Goal: Information Seeking & Learning: Learn about a topic

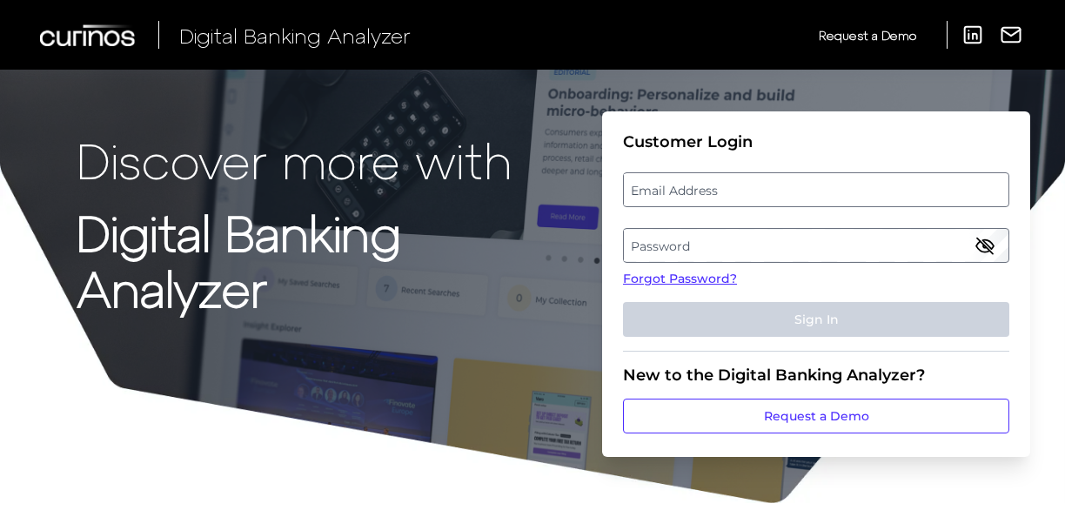
click at [672, 197] on label "Email Address" at bounding box center [816, 189] width 384 height 31
click at [672, 197] on input "email" at bounding box center [816, 189] width 386 height 35
type input "[EMAIL_ADDRESS][DOMAIN_NAME]"
drag, startPoint x: 662, startPoint y: 245, endPoint x: 635, endPoint y: 245, distance: 27.0
drag, startPoint x: 628, startPoint y: 251, endPoint x: 522, endPoint y: 265, distance: 107.1
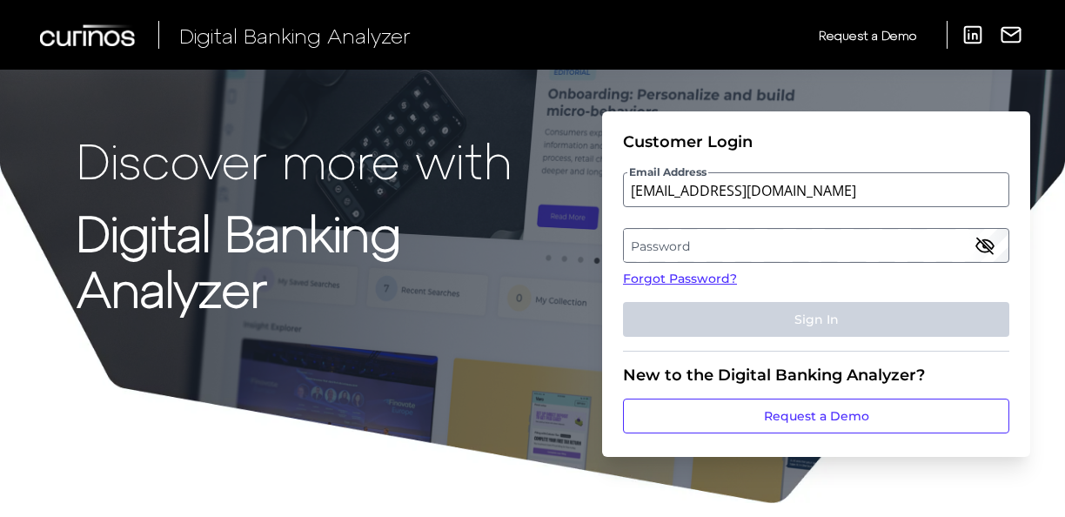
click at [522, 265] on p "Digital Banking Analyzer" at bounding box center [336, 260] width 519 height 111
drag, startPoint x: 644, startPoint y: 245, endPoint x: 567, endPoint y: 273, distance: 81.5
click at [567, 273] on p "Digital Banking Analyzer" at bounding box center [336, 260] width 519 height 111
drag, startPoint x: 679, startPoint y: 244, endPoint x: 648, endPoint y: 240, distance: 31.5
drag, startPoint x: 648, startPoint y: 240, endPoint x: 637, endPoint y: 242, distance: 10.6
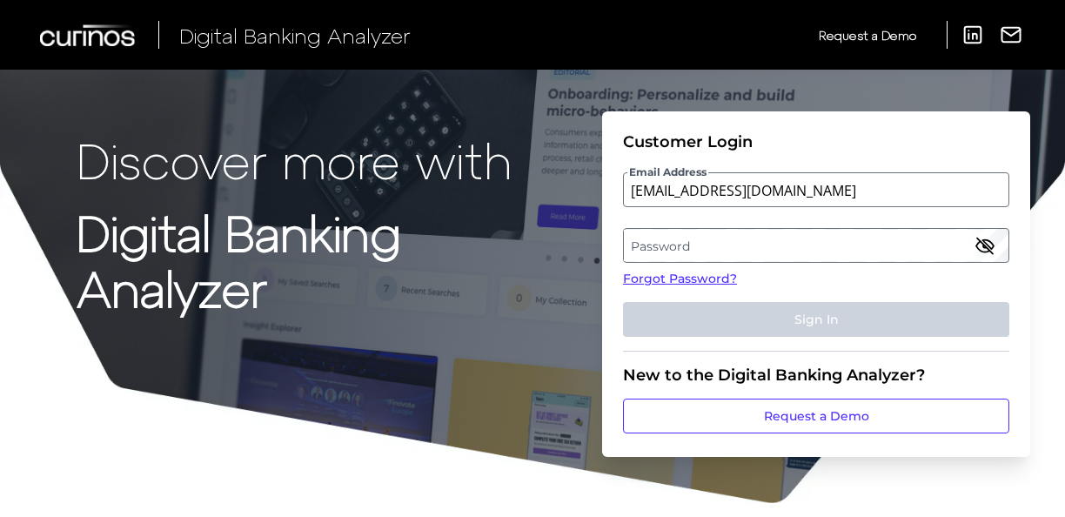
click at [637, 242] on label "Password" at bounding box center [816, 245] width 384 height 31
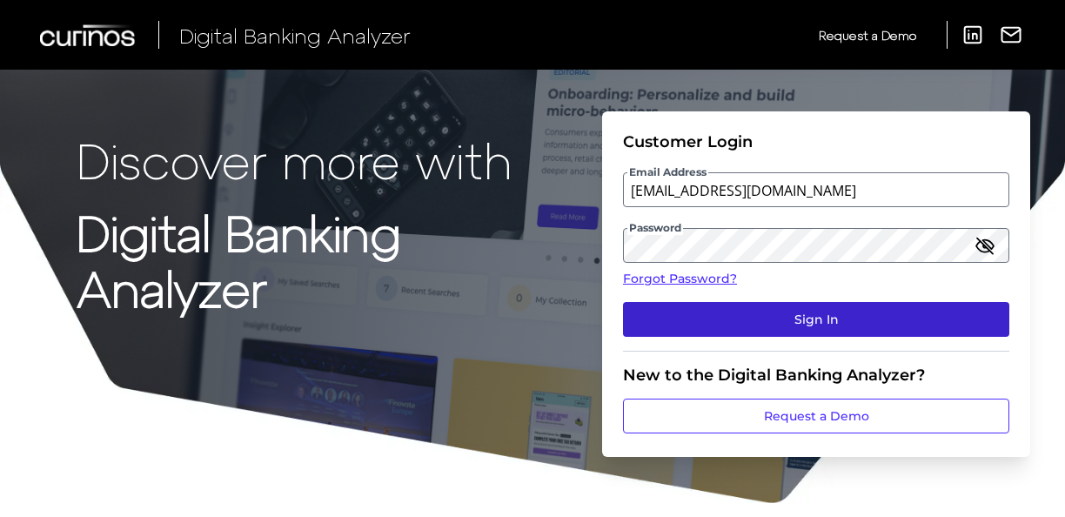
click at [837, 324] on button "Sign In" at bounding box center [816, 319] width 386 height 35
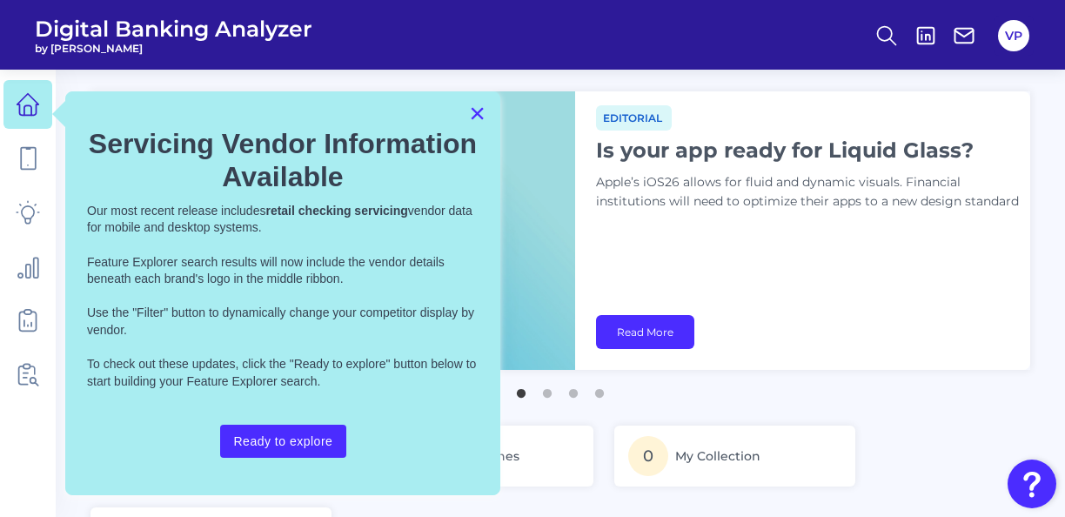
click at [477, 113] on button "×" at bounding box center [477, 113] width 17 height 28
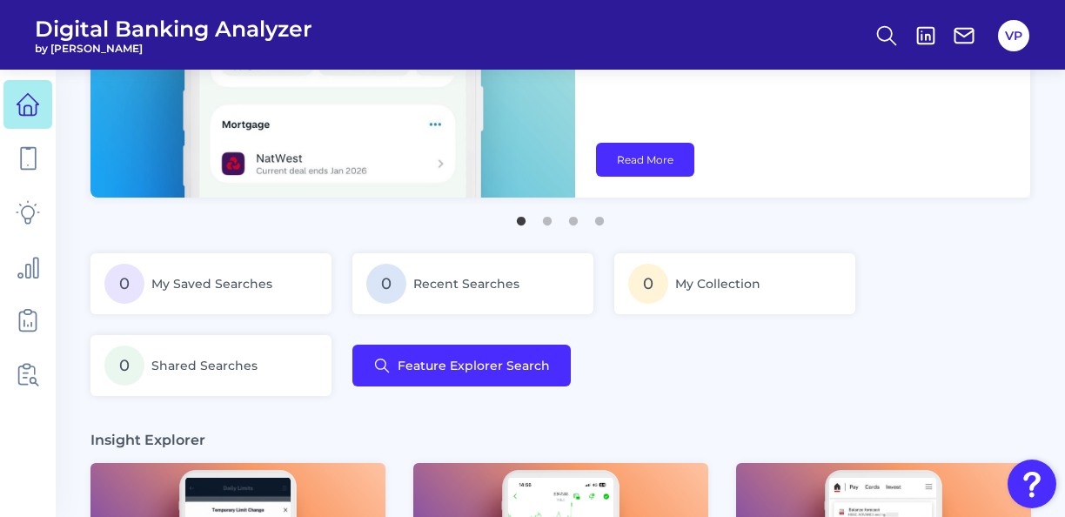
scroll to position [87, 0]
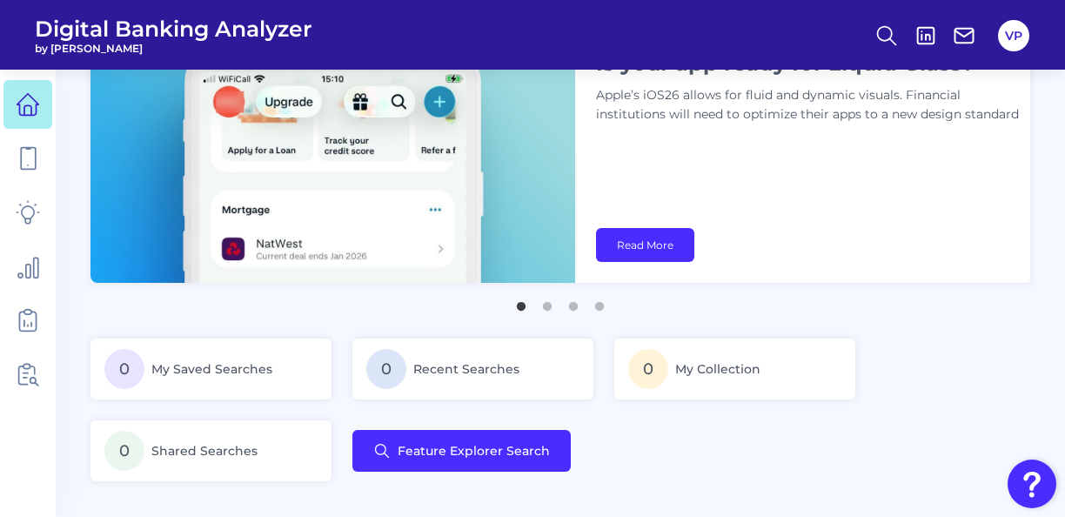
click at [613, 420] on div "0 My Saved Searches 0 Recent Searches 0 My Collection 0 Shared Searches Feature…" at bounding box center [561, 410] width 940 height 143
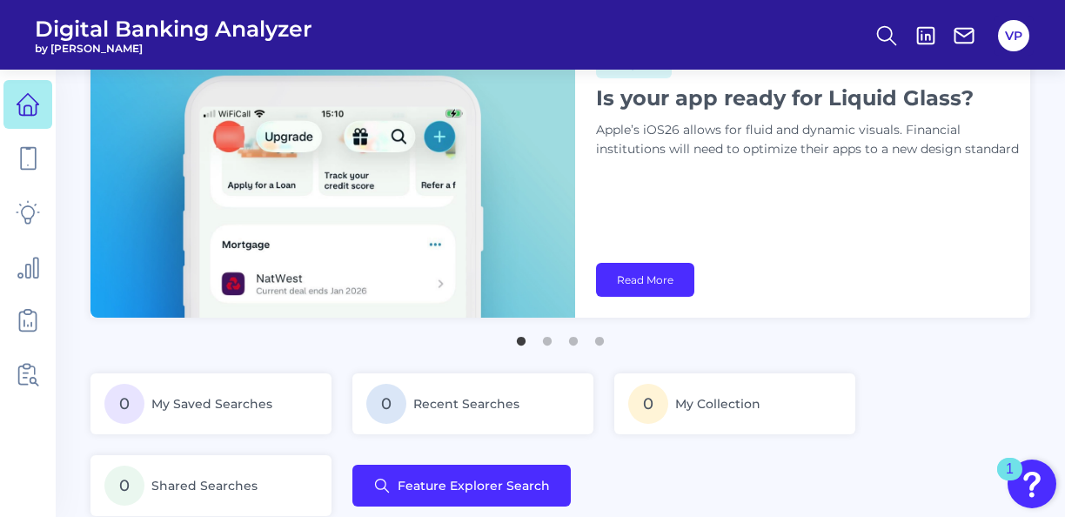
scroll to position [0, 0]
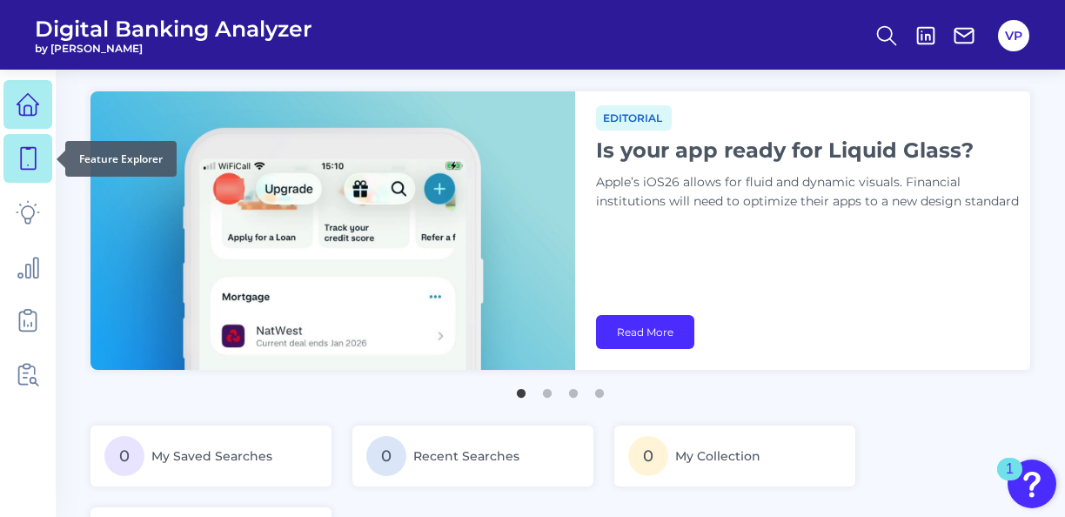
click at [24, 157] on icon at bounding box center [28, 158] width 24 height 24
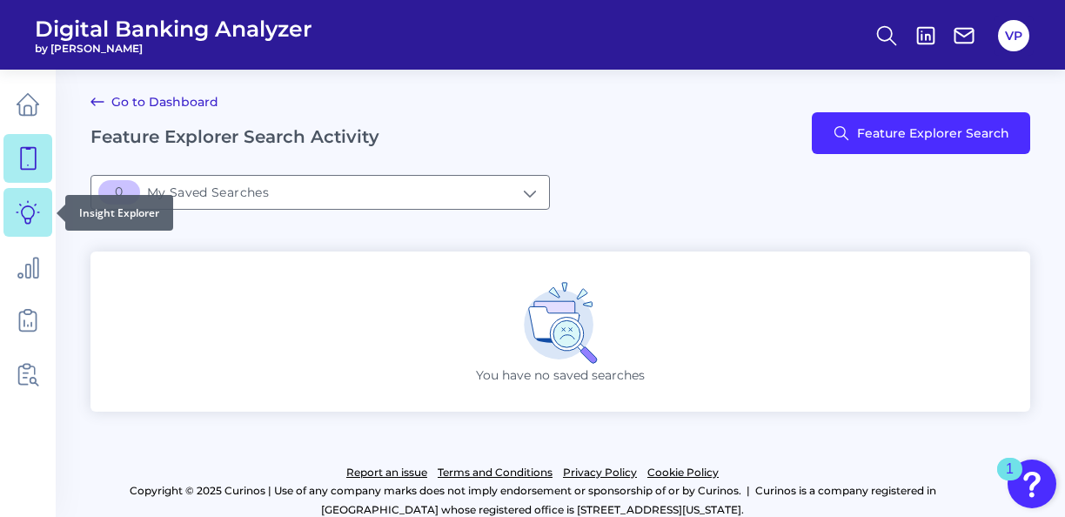
click at [32, 218] on icon at bounding box center [28, 212] width 24 height 24
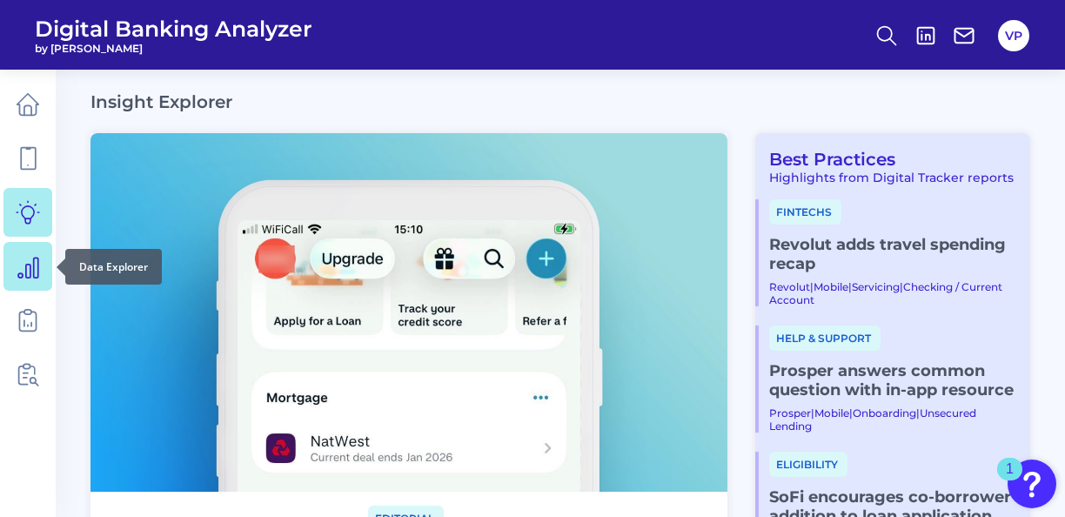
click at [30, 273] on icon at bounding box center [28, 266] width 24 height 24
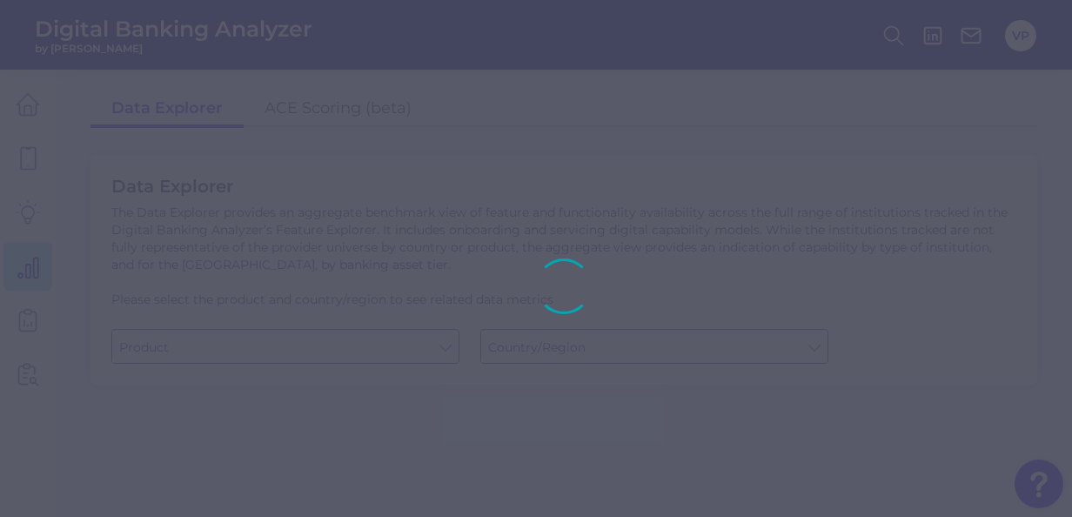
type input "Business Bank Account"
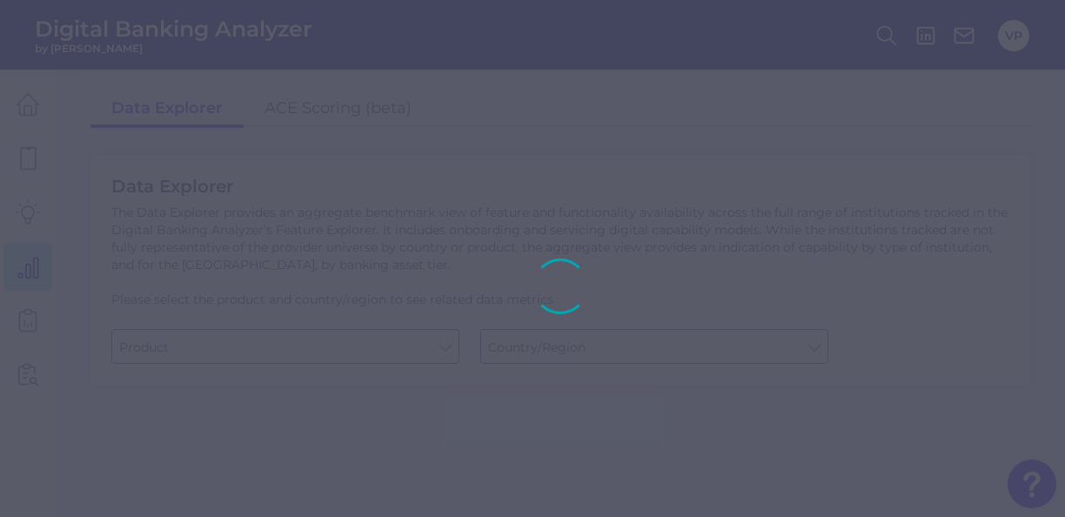
type input "[GEOGRAPHIC_DATA]"
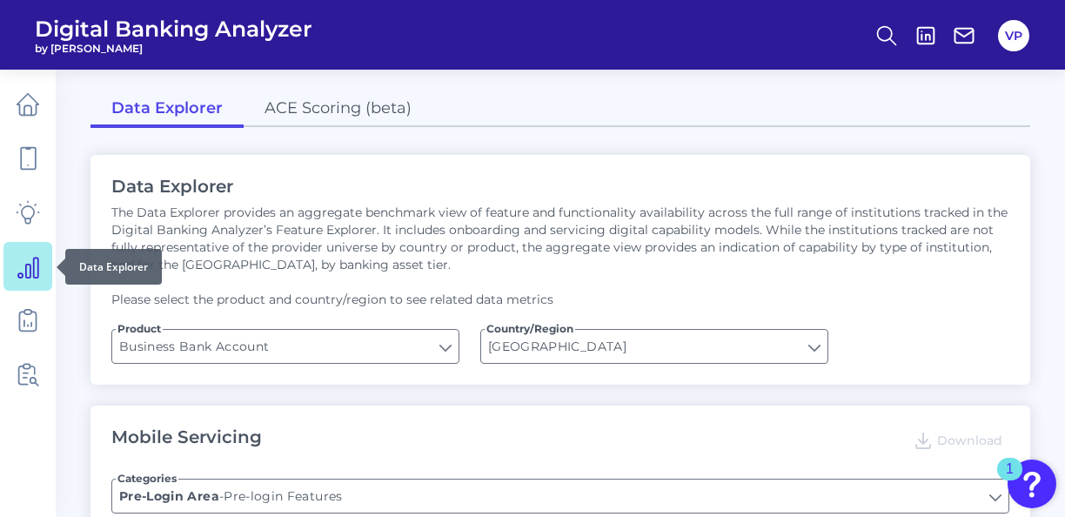
type input "Upon opening the app are users immediately prompted to use Touch/Face ID to log…"
type input "Does it offer third-party single sign on?"
type input "Can you apply for the PRODUCT as a new to brand customer on ANY digital channel?"
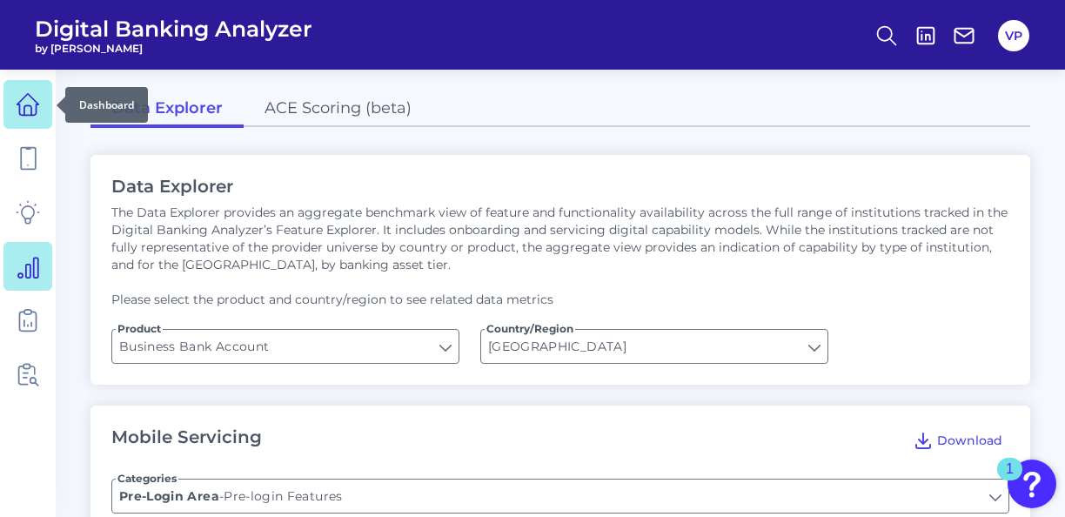
click at [22, 108] on icon at bounding box center [28, 104] width 24 height 24
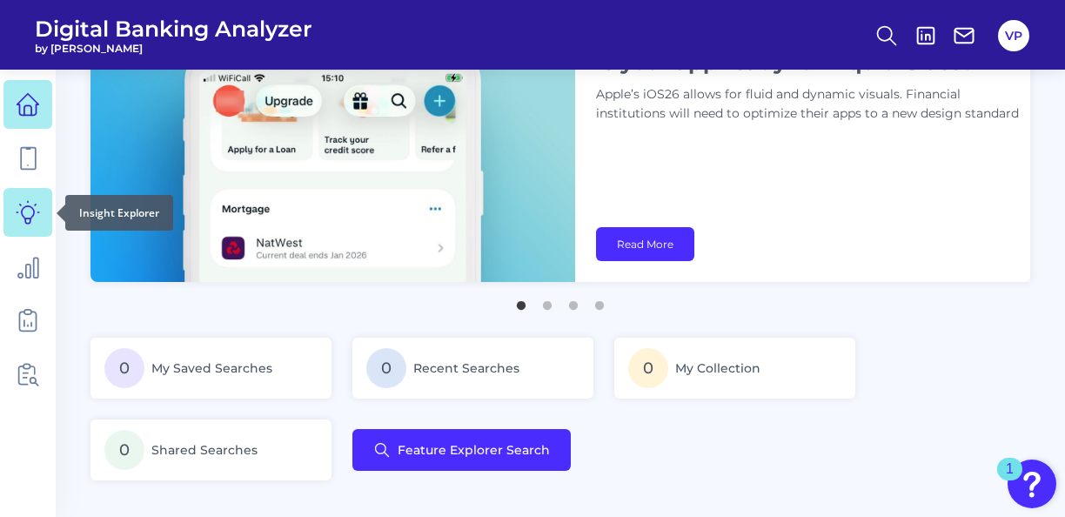
scroll to position [87, 0]
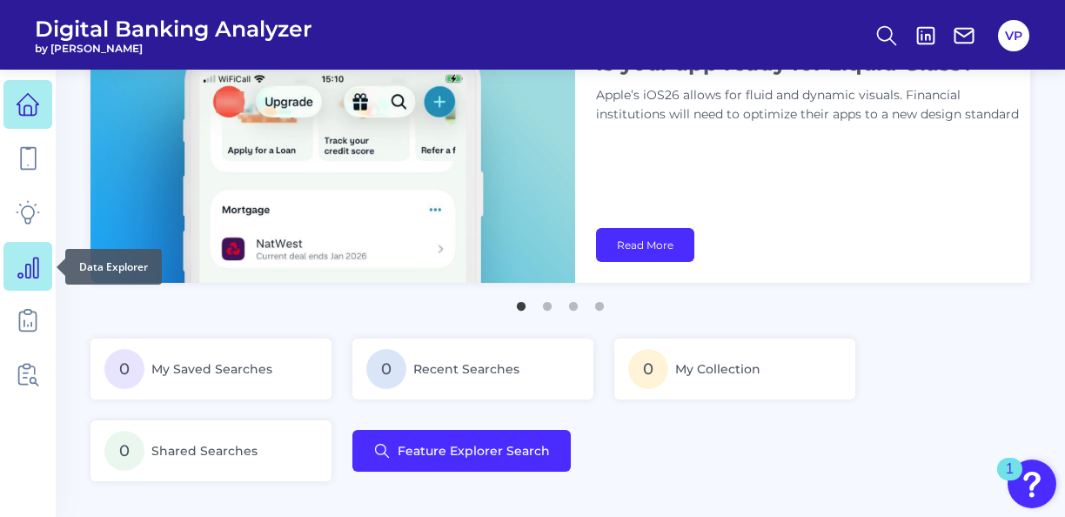
click at [34, 279] on link at bounding box center [27, 266] width 49 height 49
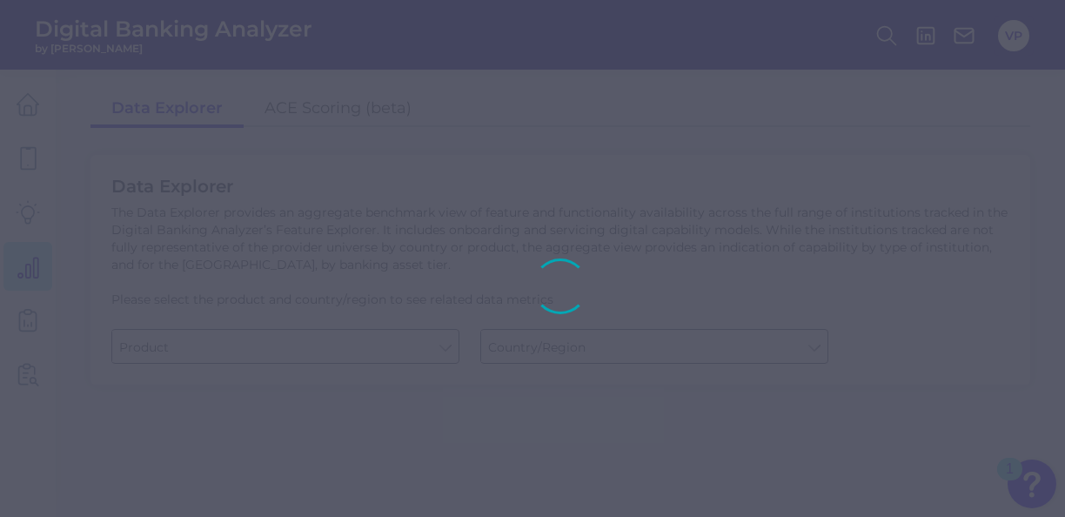
type input "Business Bank Account"
type input "[GEOGRAPHIC_DATA]"
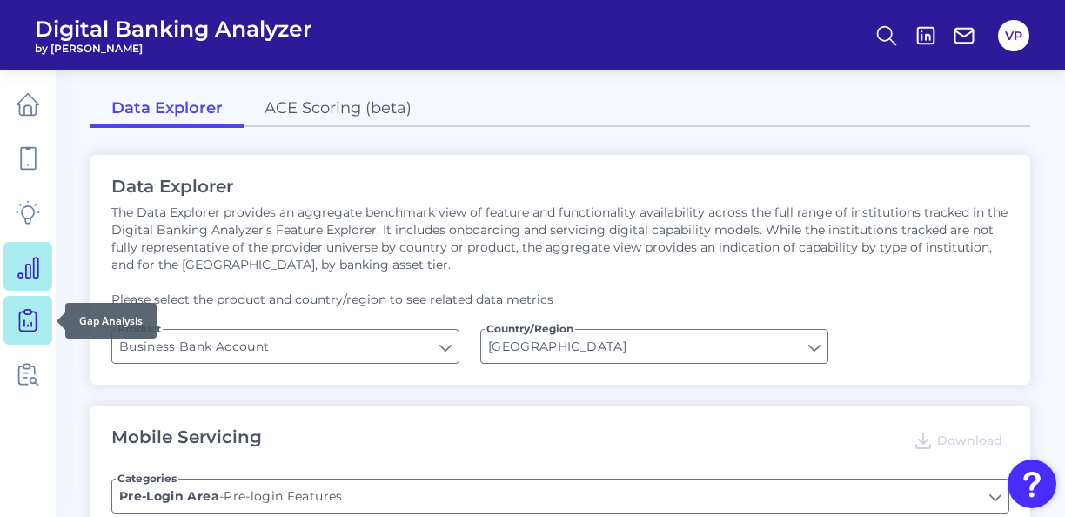
type input "Does it offer third-party single sign on?"
type input "Can you apply for the PRODUCT as a new to brand customer on ANY digital channel?"
type input "Upon opening the app are users immediately prompted to use Touch/Face ID to log…"
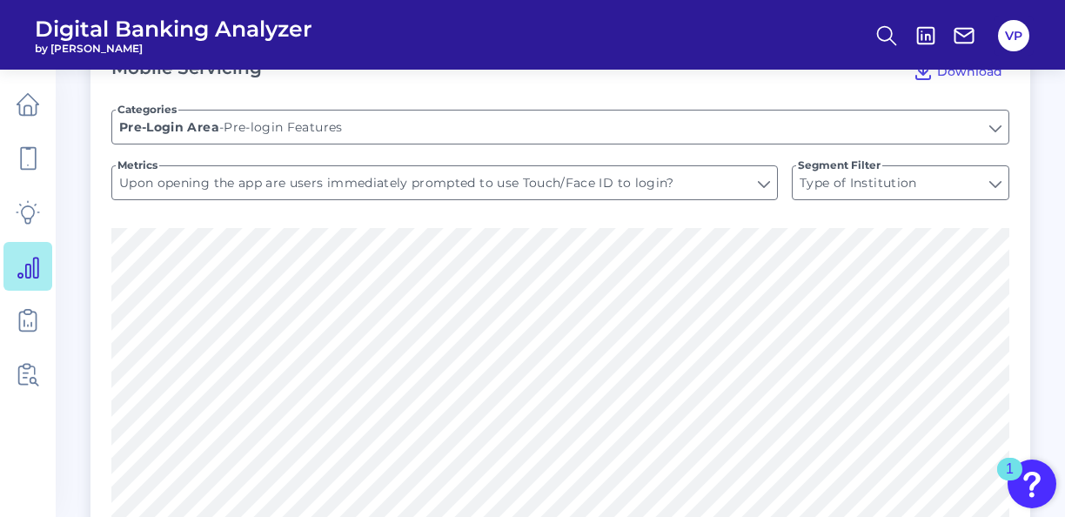
scroll to position [348, 0]
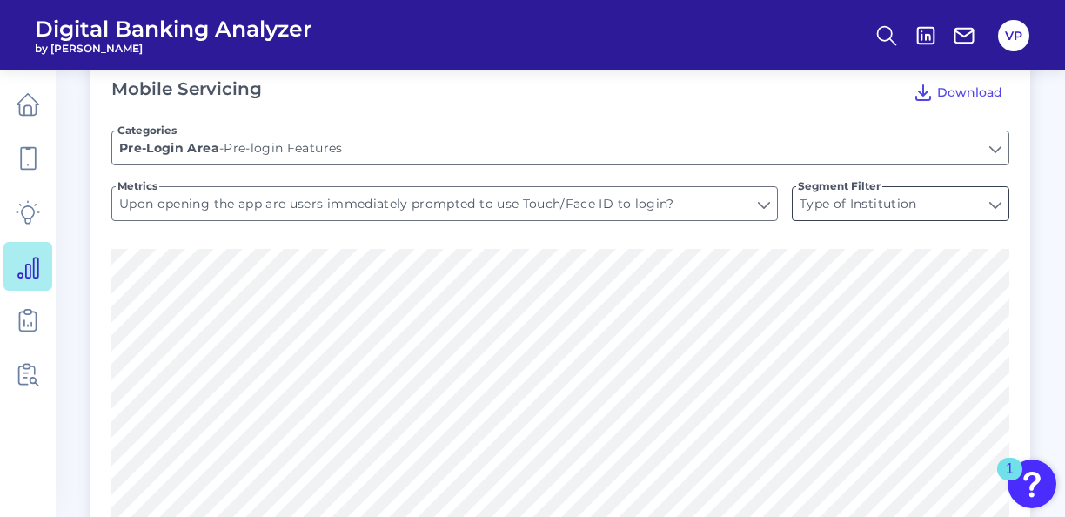
click at [849, 210] on input "Type of Institution" at bounding box center [901, 203] width 216 height 33
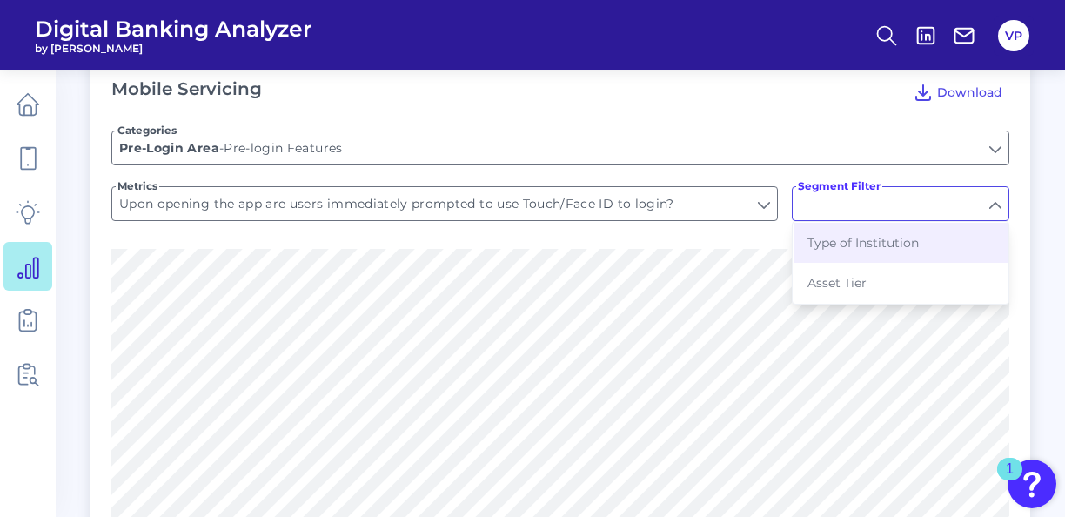
type input "Type of Institution"
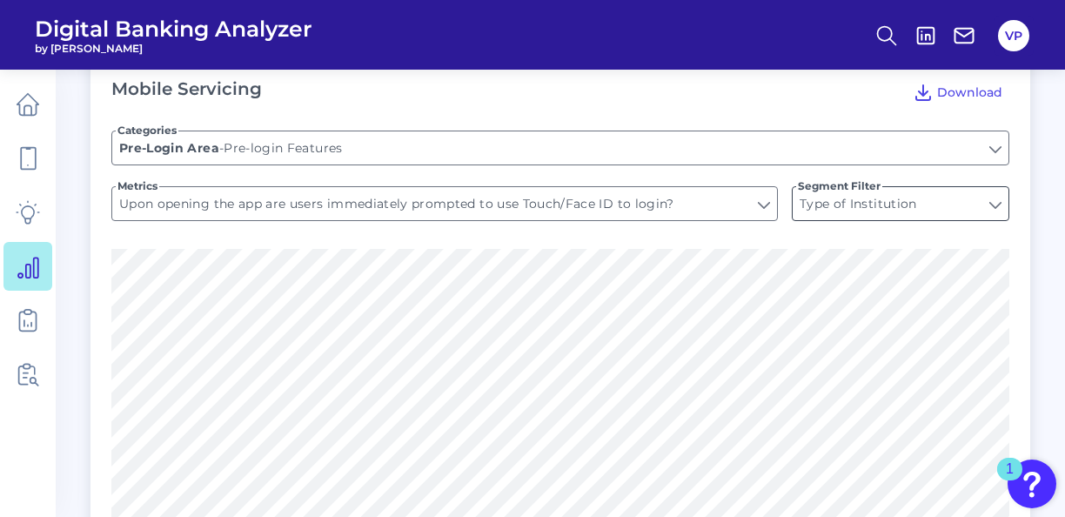
click at [856, 216] on input "Type of Institution" at bounding box center [901, 203] width 216 height 33
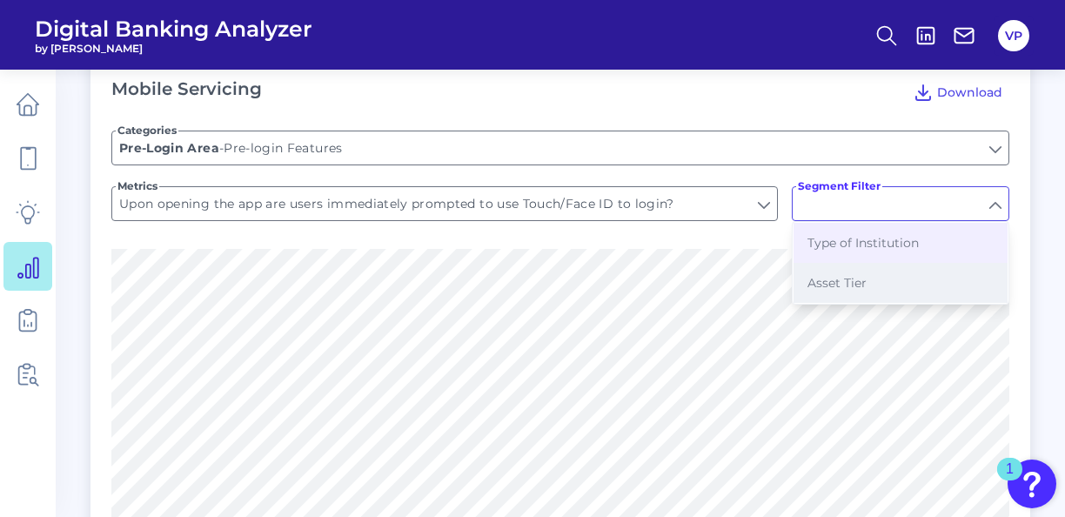
click at [857, 278] on span "Asset Tier" at bounding box center [837, 283] width 59 height 16
type input "Asset Tier"
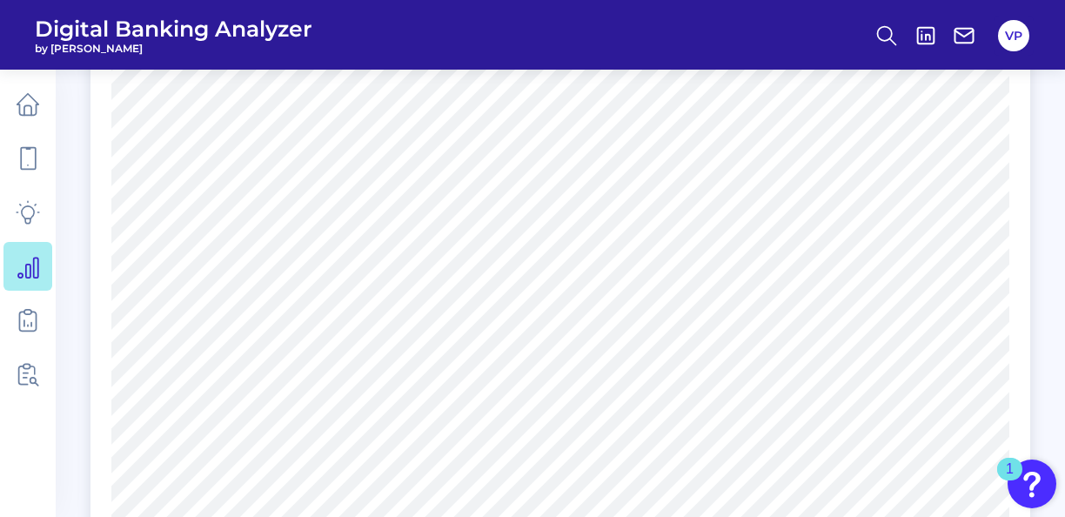
scroll to position [2230, 0]
